Goal: Find specific page/section: Find specific page/section

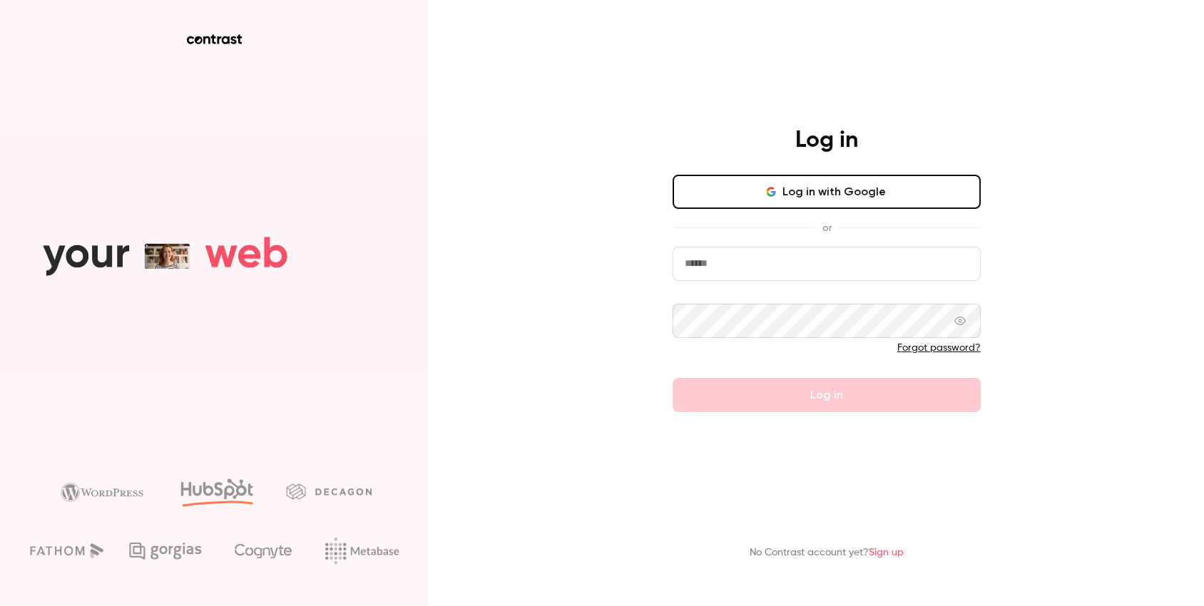
click at [773, 183] on button "Log in with Google" at bounding box center [826, 192] width 308 height 34
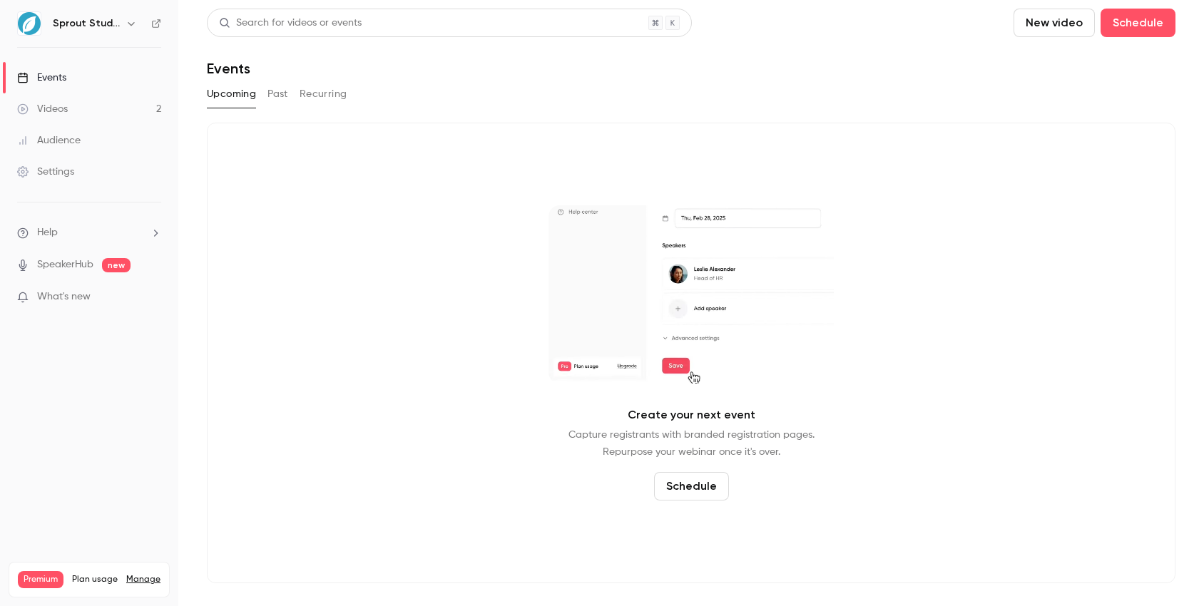
click at [278, 92] on button "Past" at bounding box center [277, 94] width 21 height 23
